Goal: Check status: Check status

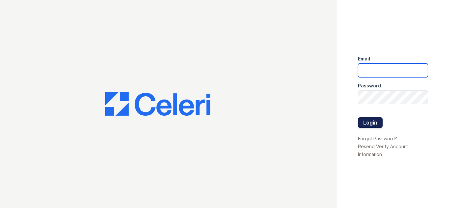
type input "sylvan.pm@cafmanagement.com"
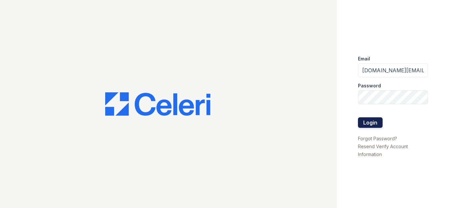
click at [369, 124] on button "Login" at bounding box center [370, 122] width 25 height 11
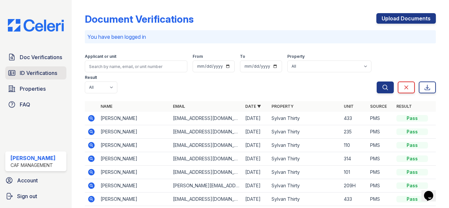
click at [57, 69] on span "ID Verifications" at bounding box center [38, 73] width 37 height 8
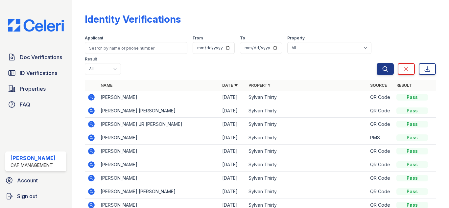
click at [91, 96] on icon at bounding box center [91, 97] width 8 height 8
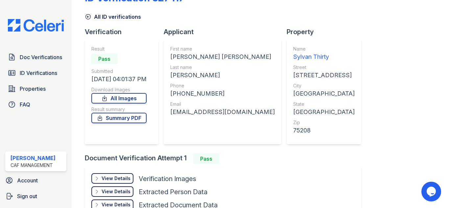
scroll to position [33, 0]
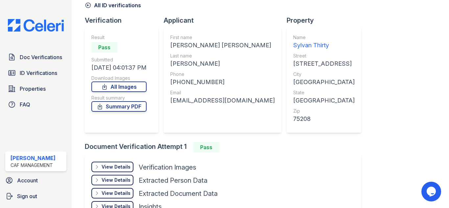
click at [113, 169] on div "View Details" at bounding box center [116, 167] width 29 height 7
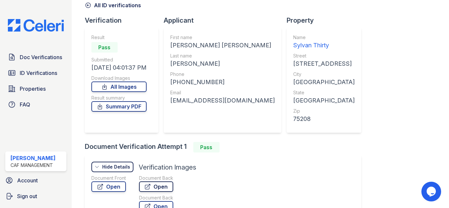
click at [160, 185] on link "Open" at bounding box center [156, 186] width 34 height 11
click at [105, 185] on link "Open" at bounding box center [108, 186] width 35 height 11
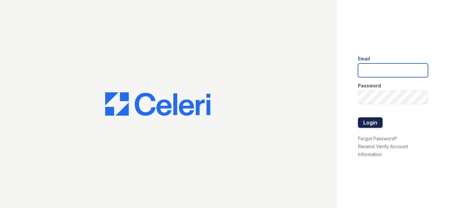
type input "[DOMAIN_NAME][EMAIL_ADDRESS][DOMAIN_NAME]"
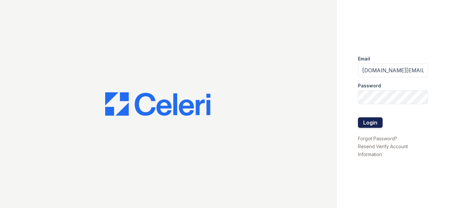
click at [370, 119] on button "Login" at bounding box center [370, 122] width 25 height 11
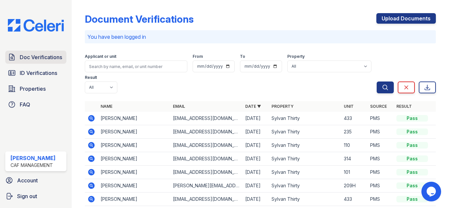
click at [37, 62] on link "Doc Verifications" at bounding box center [35, 57] width 61 height 13
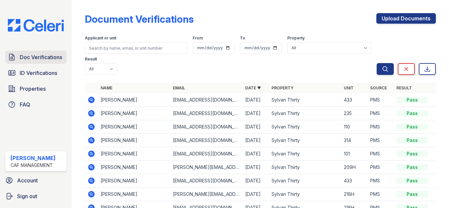
click at [45, 56] on span "Doc Verifications" at bounding box center [41, 57] width 42 height 8
